Goal: Information Seeking & Learning: Learn about a topic

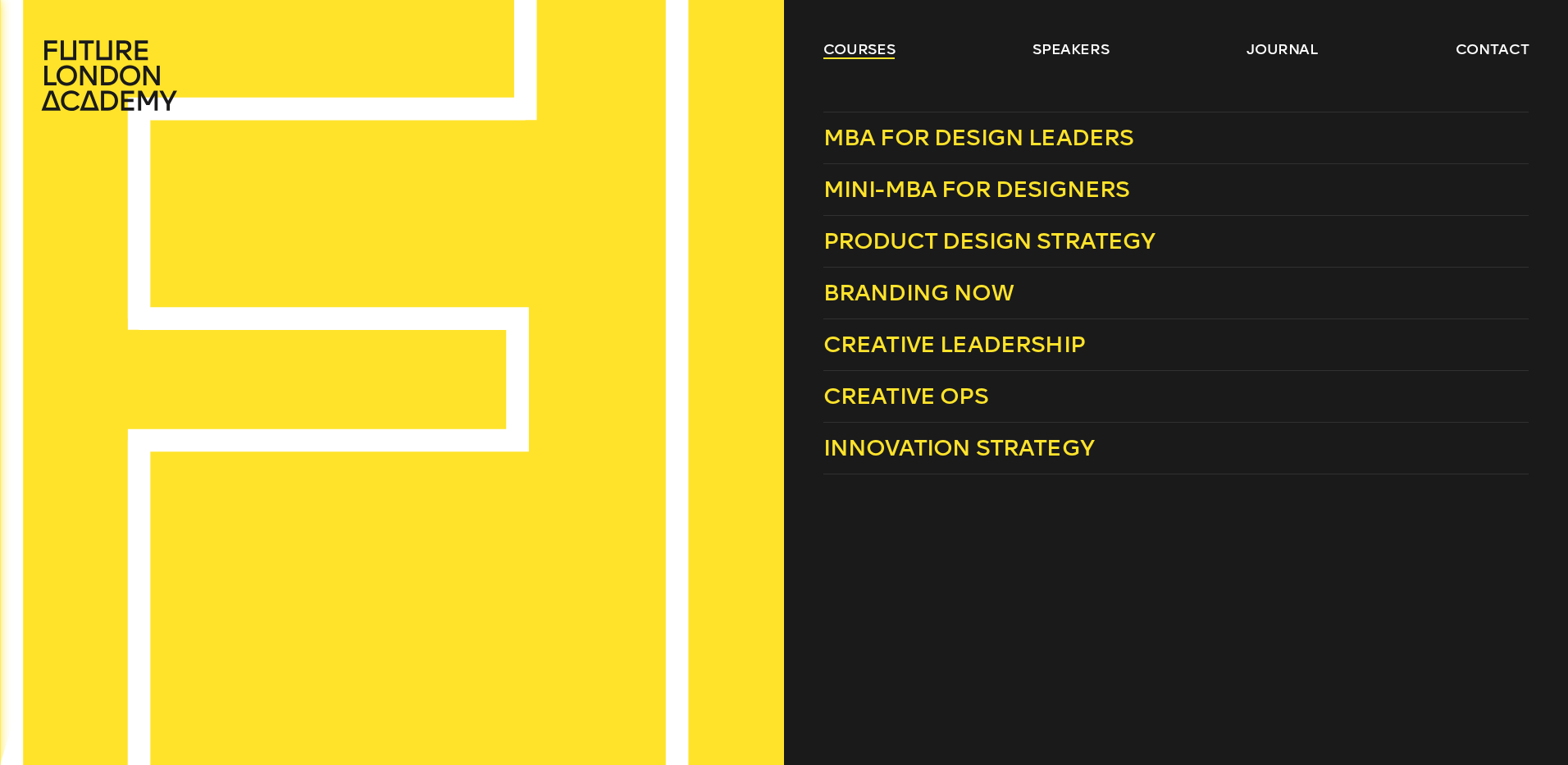
click at [861, 50] on link "courses" at bounding box center [860, 49] width 73 height 20
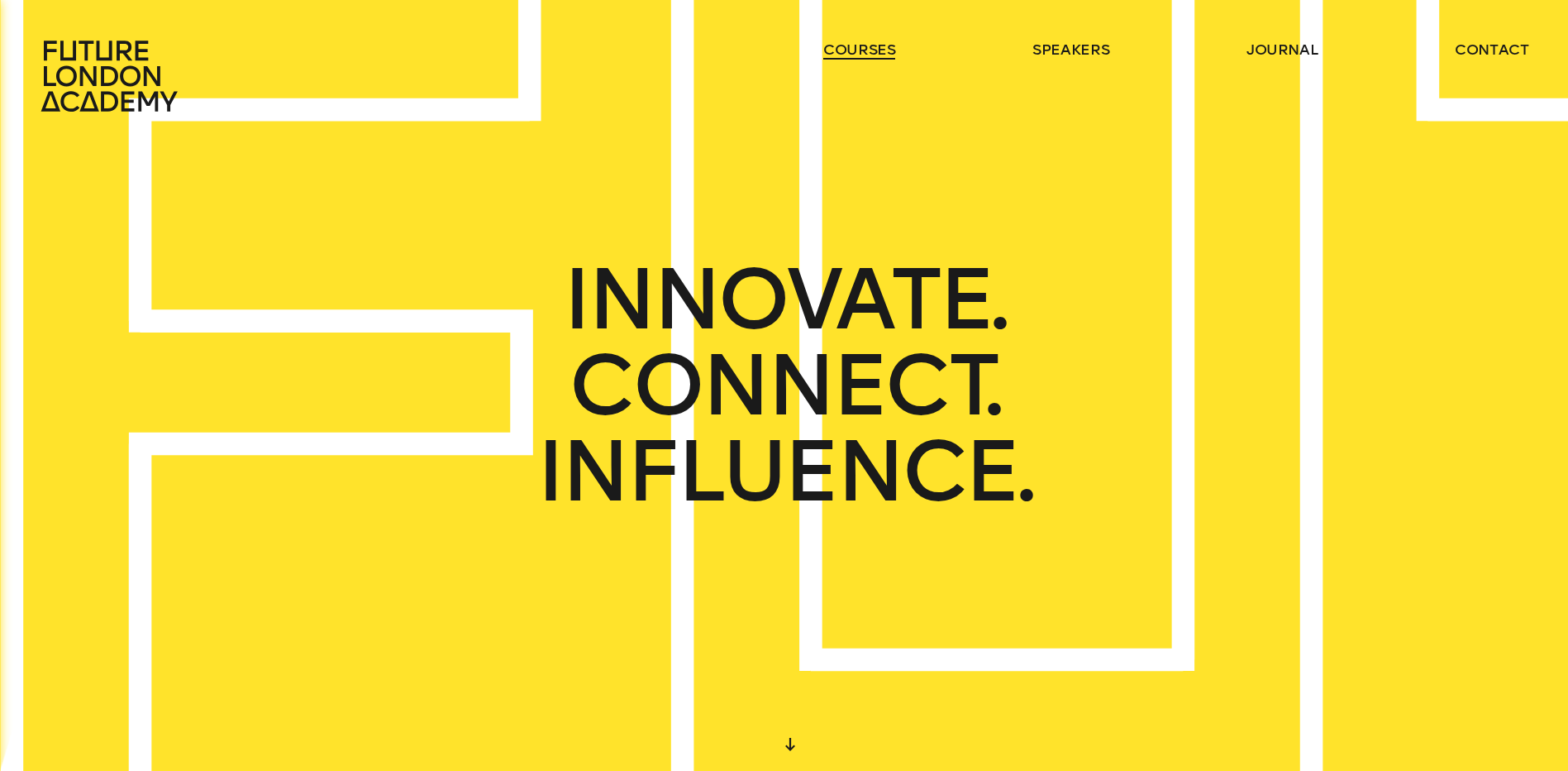
click at [867, 52] on link "courses" at bounding box center [860, 50] width 73 height 20
click at [860, 45] on link "courses" at bounding box center [860, 50] width 73 height 20
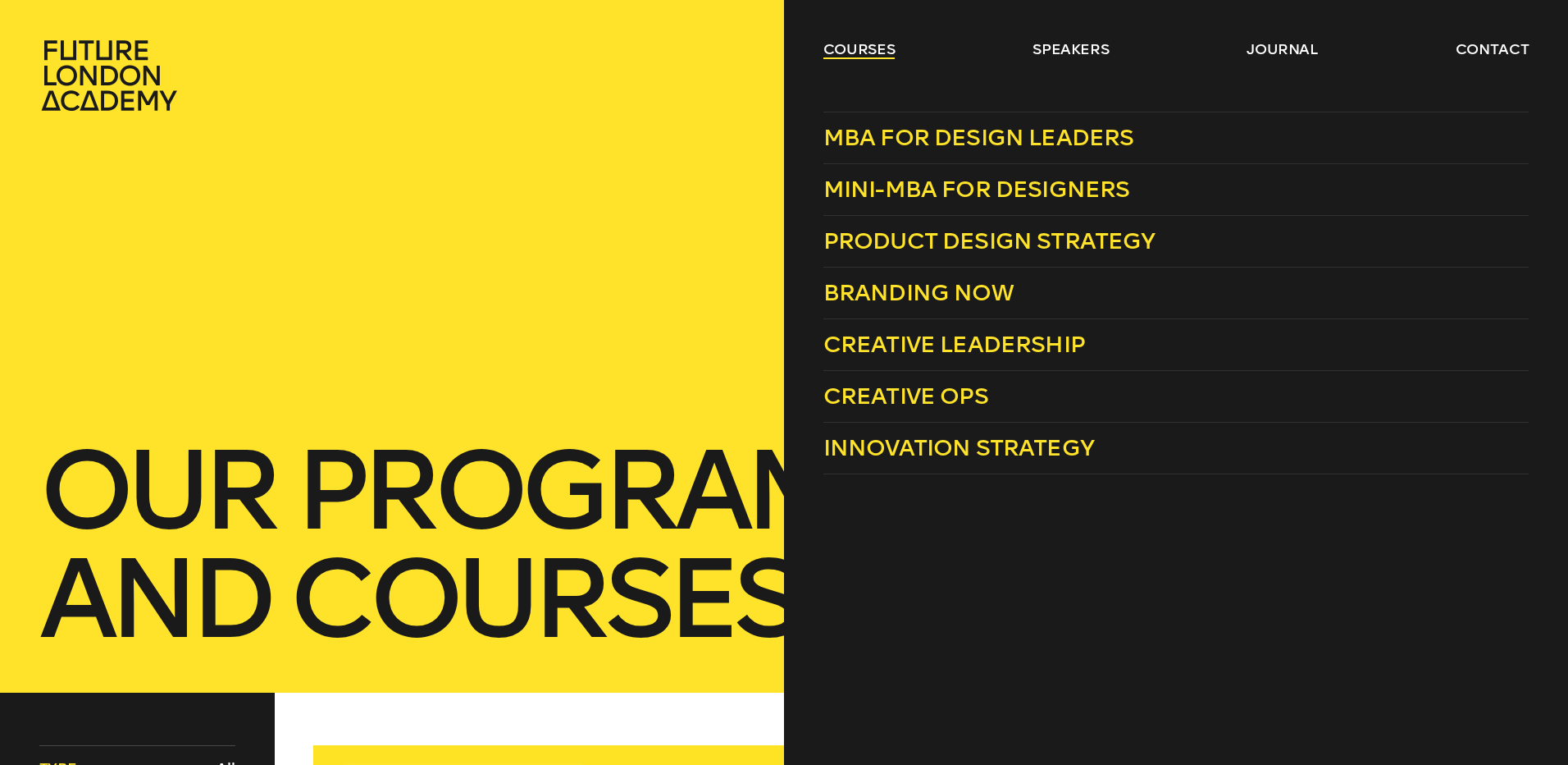
click at [858, 48] on link "courses" at bounding box center [860, 49] width 73 height 20
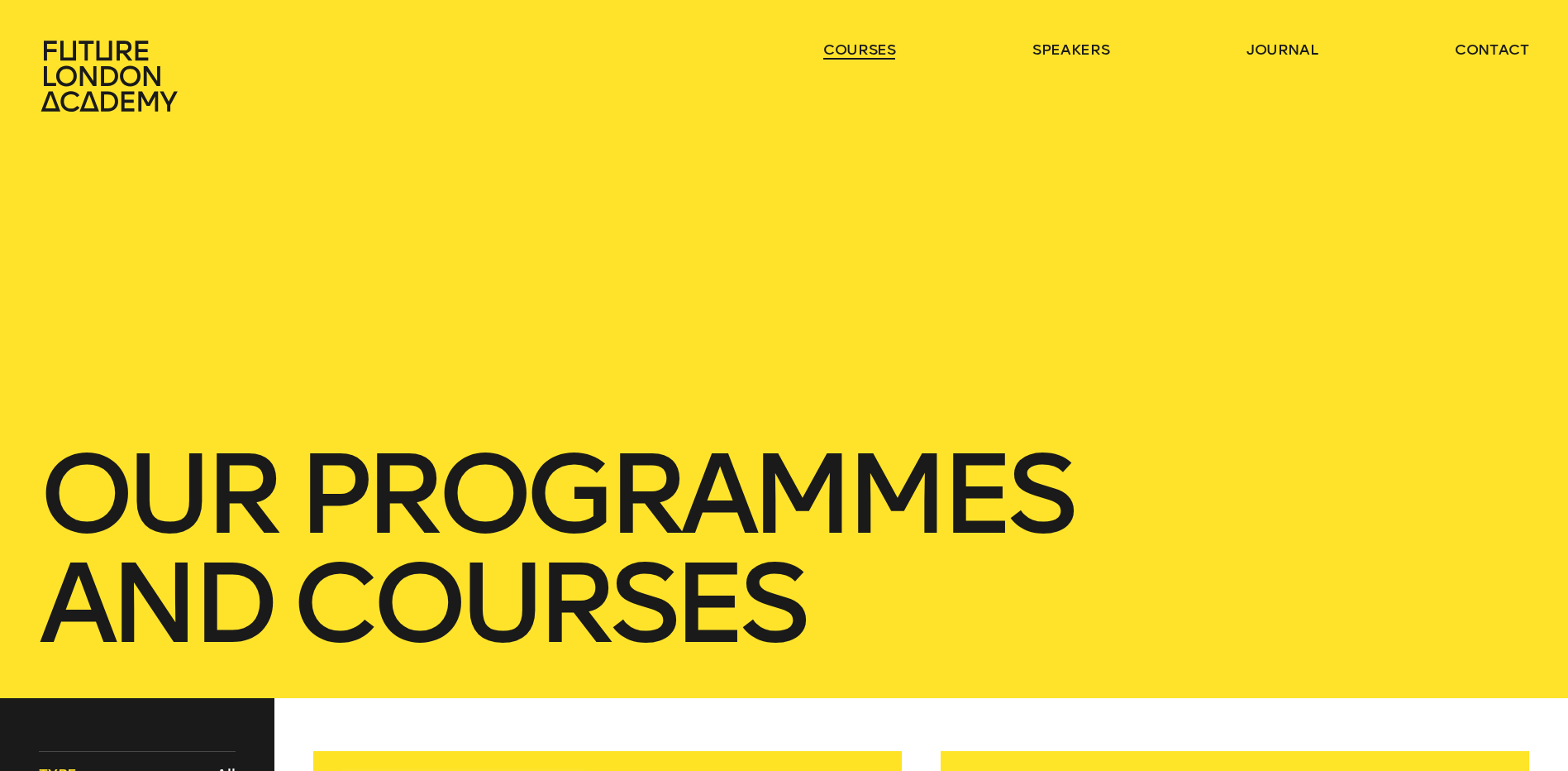
click at [865, 48] on link "courses" at bounding box center [860, 50] width 73 height 20
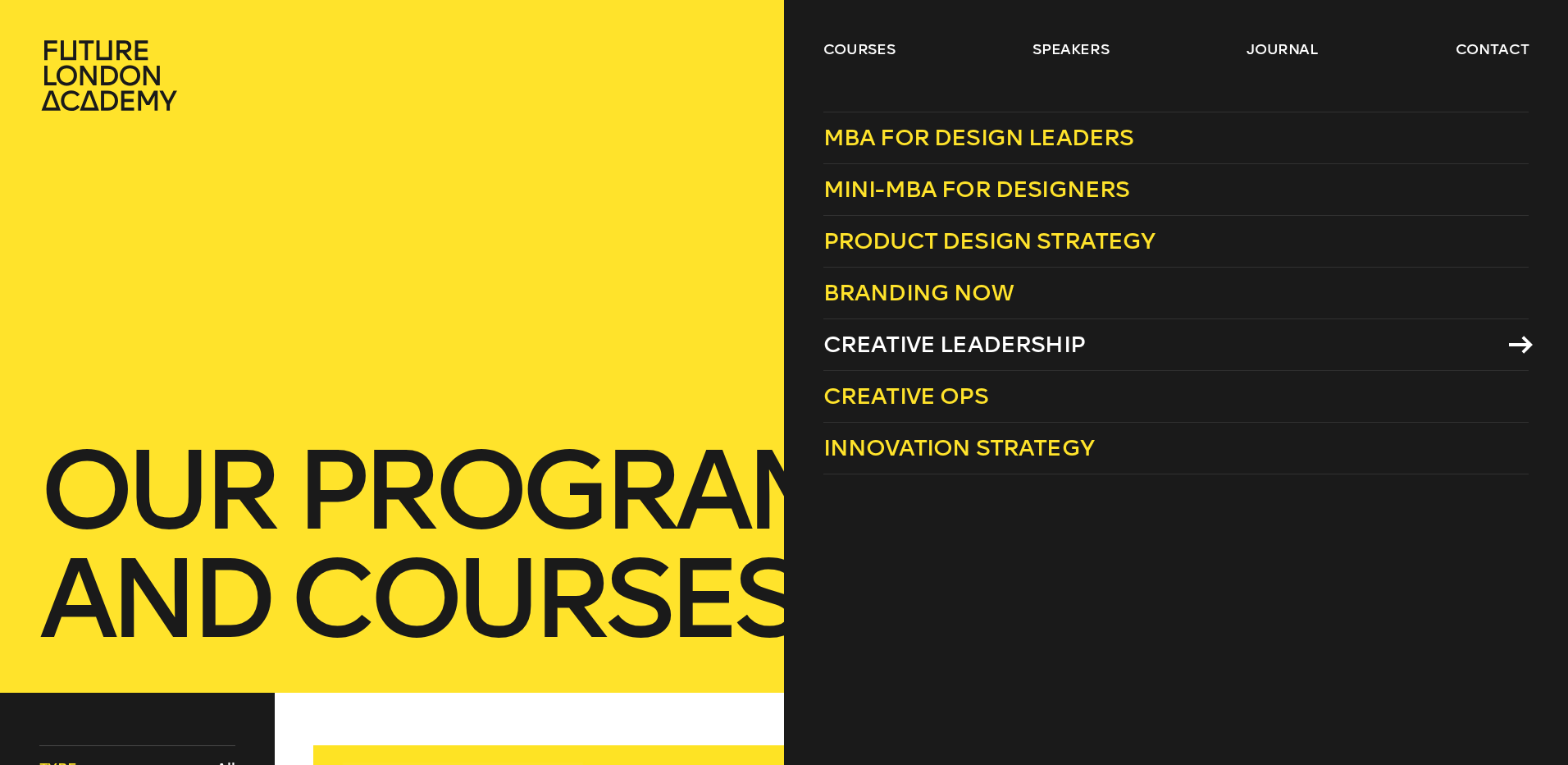
click at [1018, 343] on span "Creative Leadership" at bounding box center [954, 344] width 262 height 27
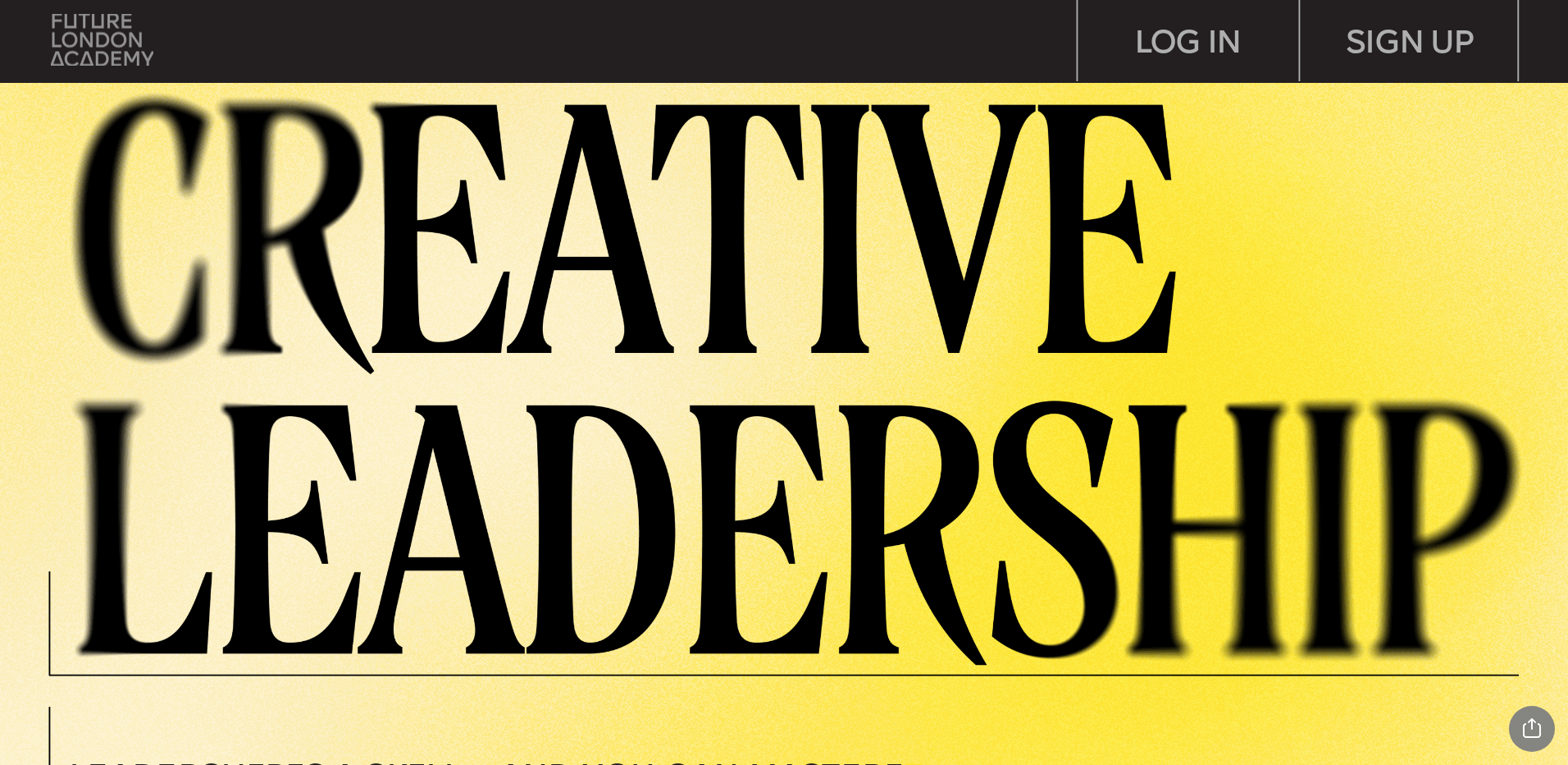
click at [107, 20] on img at bounding box center [102, 40] width 103 height 52
